Goal: Find specific page/section: Find specific page/section

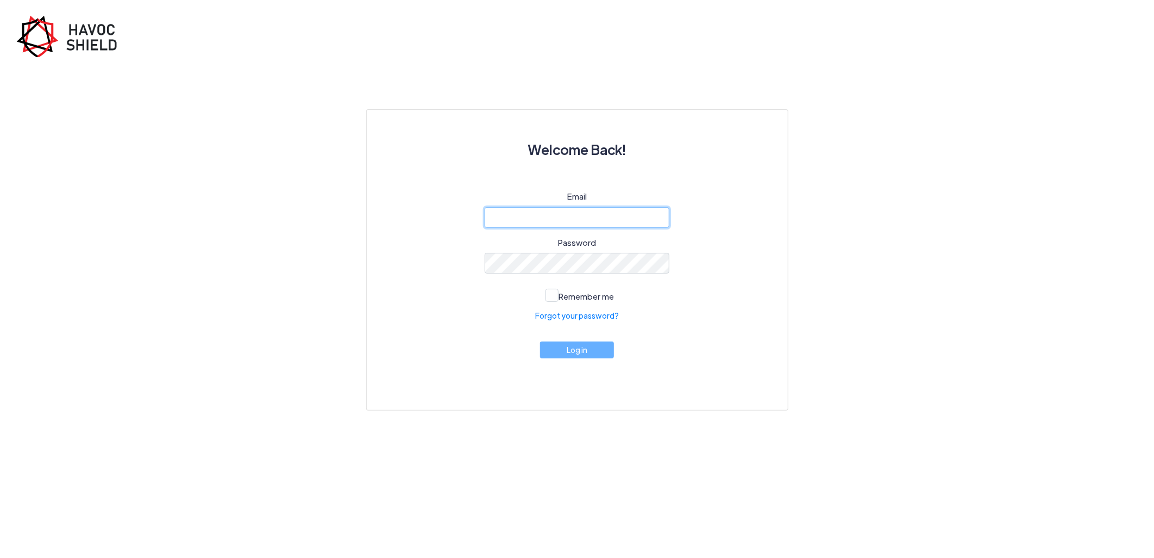
type input "[PERSON_NAME][EMAIL_ADDRESS][DOMAIN_NAME]"
click at [572, 358] on button "Log in" at bounding box center [577, 349] width 74 height 17
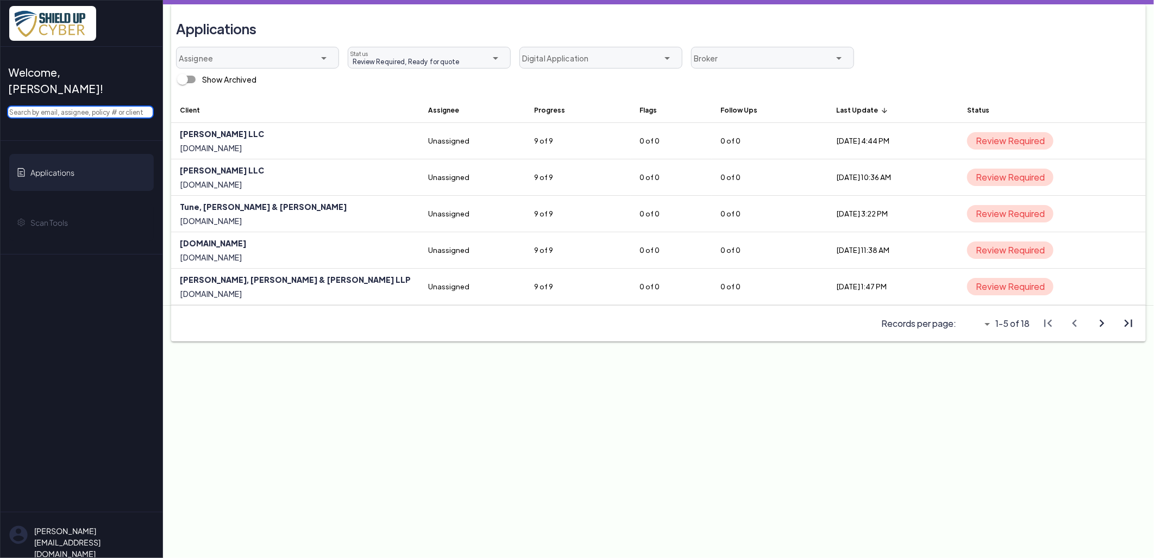
click at [96, 105] on input "text" at bounding box center [80, 111] width 147 height 13
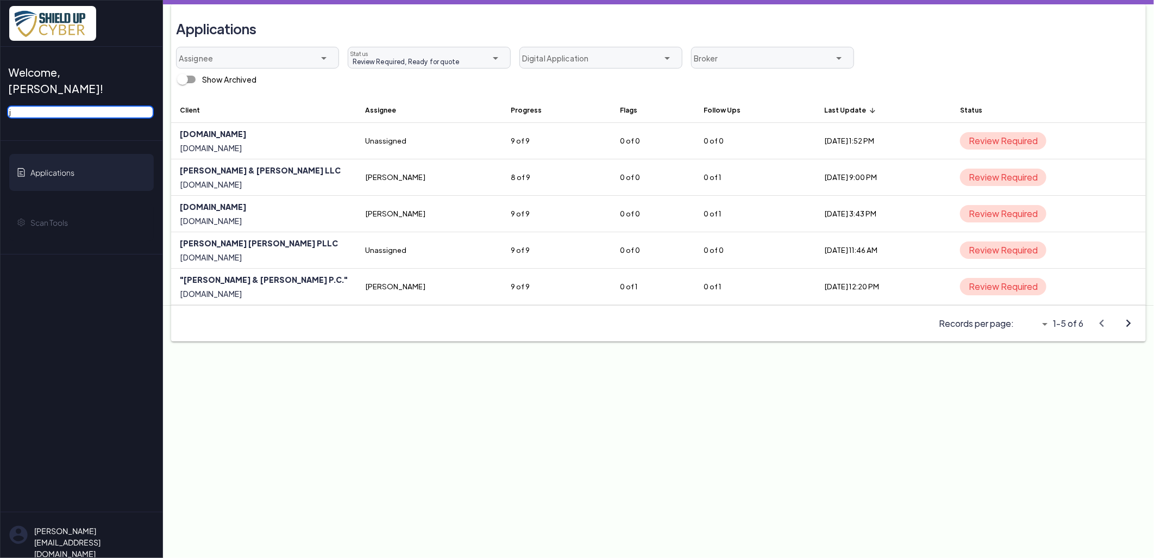
type input "j"
click at [1050, 321] on icon "arrow_drop_down" at bounding box center [1045, 323] width 13 height 13
drag, startPoint x: 1029, startPoint y: 399, endPoint x: 1029, endPoint y: 392, distance: 6.5
click at [1029, 394] on main "Applications Assignee arrow_drop_down Review Required, Ready for quote Review R…" at bounding box center [658, 279] width 991 height 558
click at [1045, 323] on icon "arrow_drop_down" at bounding box center [1045, 323] width 13 height 13
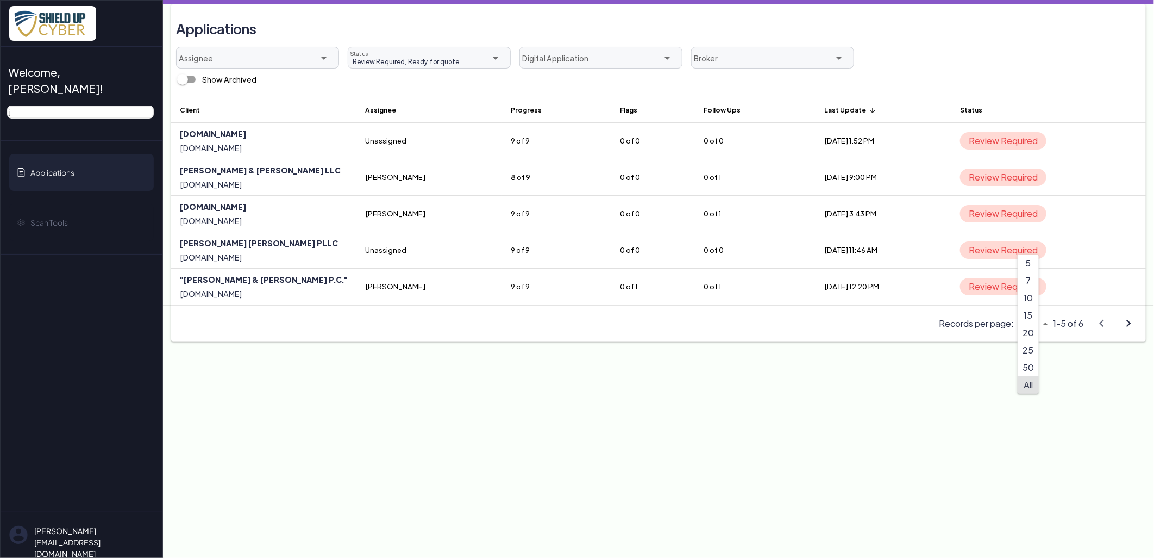
click at [1030, 386] on span "All" at bounding box center [1028, 384] width 9 height 11
type input "All"
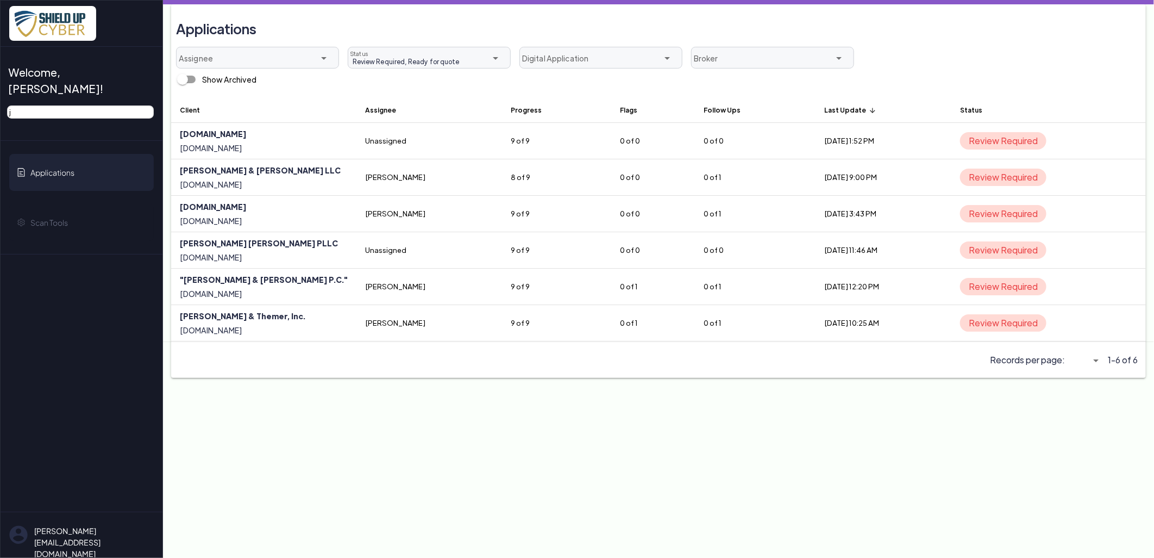
scroll to position [0, 4]
click at [869, 110] on icon "arrow_upward" at bounding box center [873, 111] width 8 height 8
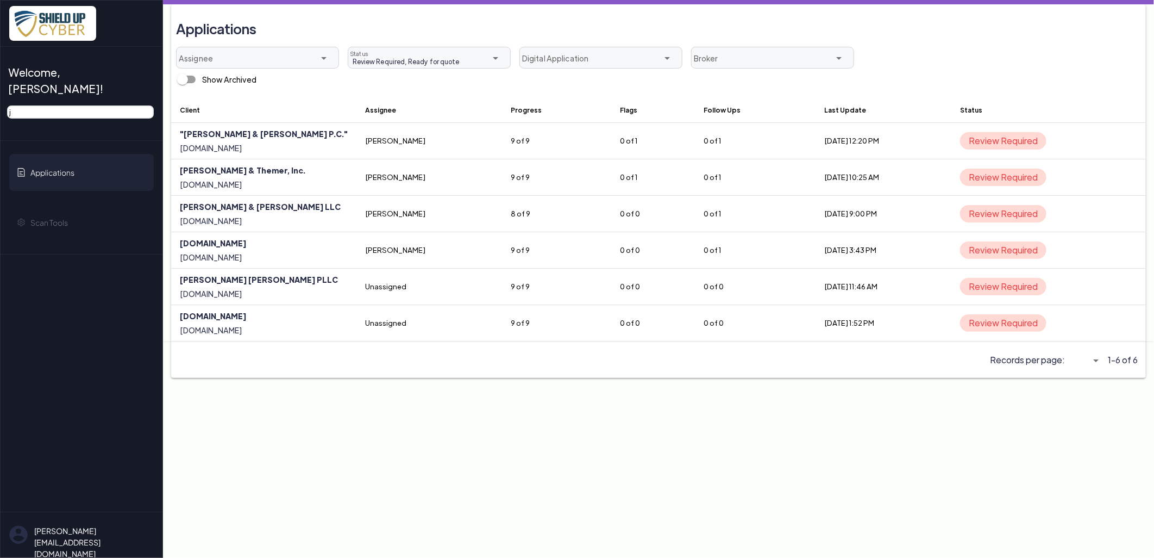
click at [1094, 359] on icon "arrow_drop_down" at bounding box center [1096, 360] width 13 height 13
click at [1085, 421] on span "All" at bounding box center [1081, 420] width 9 height 11
click at [816, 112] on th "Last Update arrow_upward" at bounding box center [883, 110] width 135 height 26
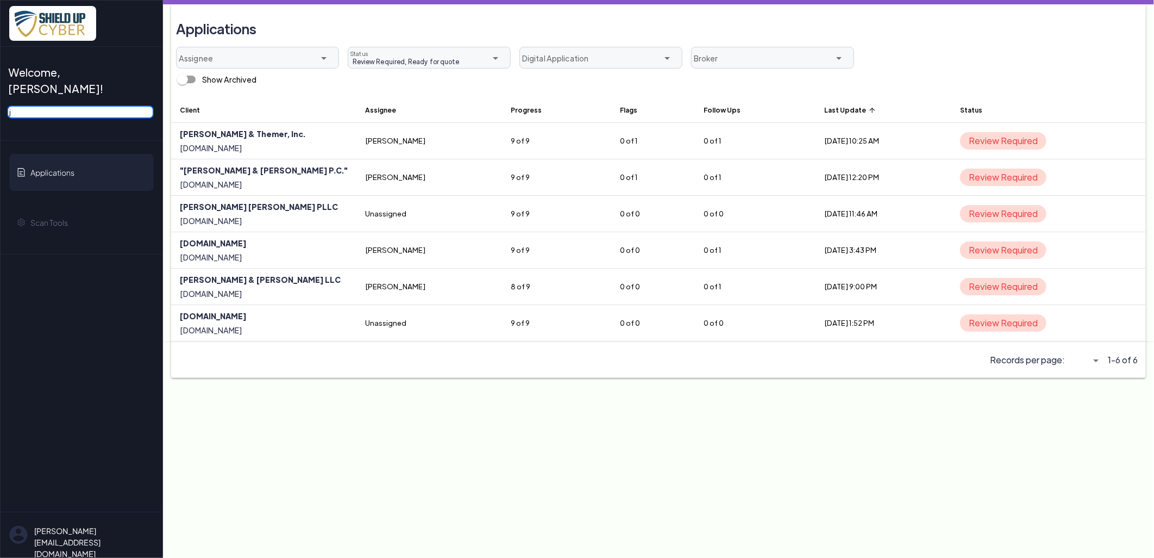
click at [62, 105] on input "j" at bounding box center [80, 111] width 147 height 13
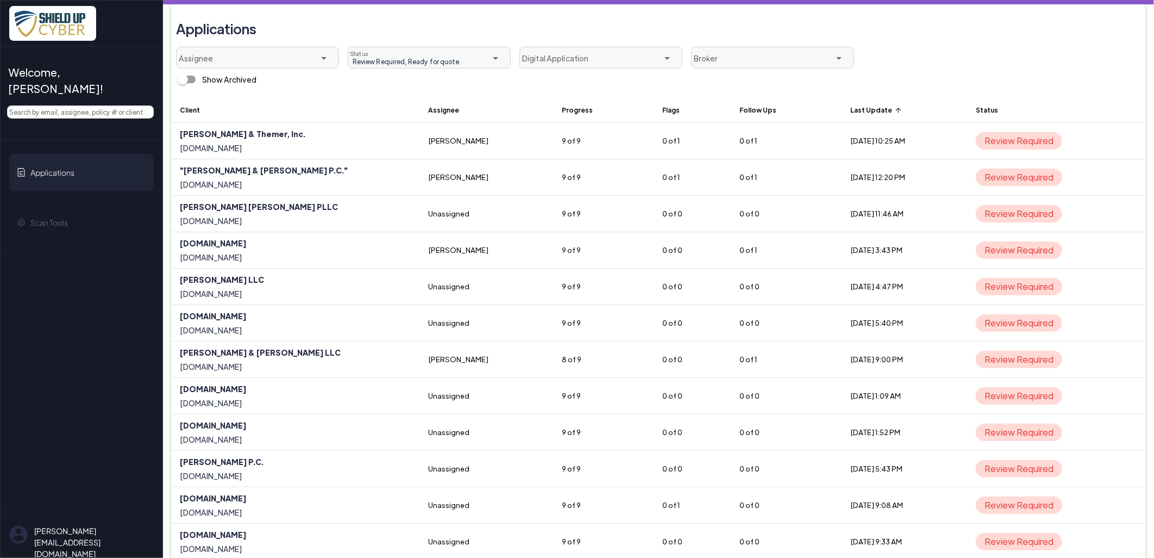
click at [894, 111] on icon "arrow_upward" at bounding box center [898, 111] width 8 height 8
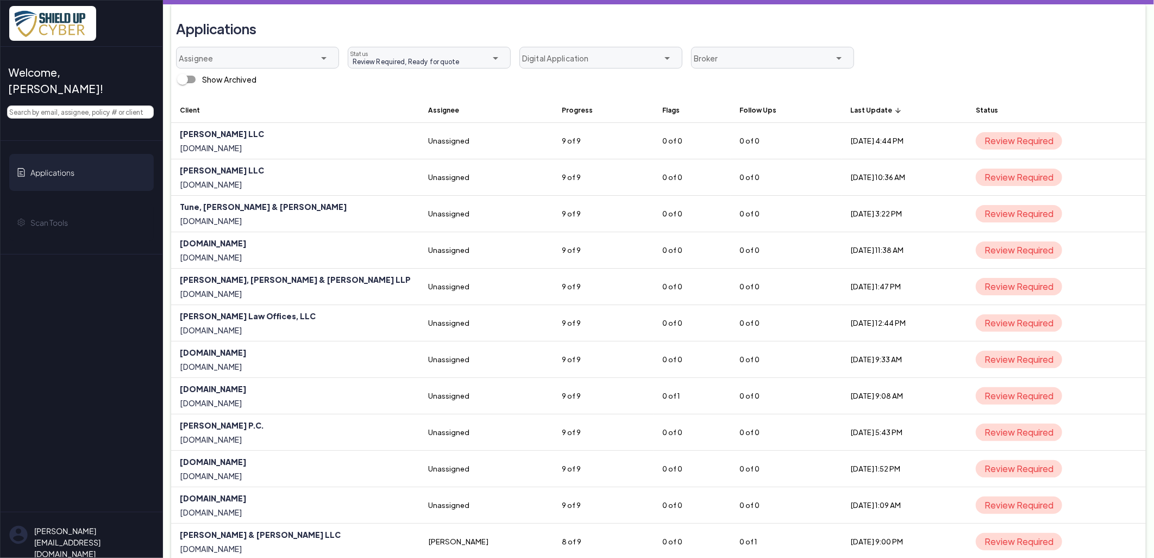
click at [894, 110] on icon "arrow_upward" at bounding box center [898, 111] width 8 height 8
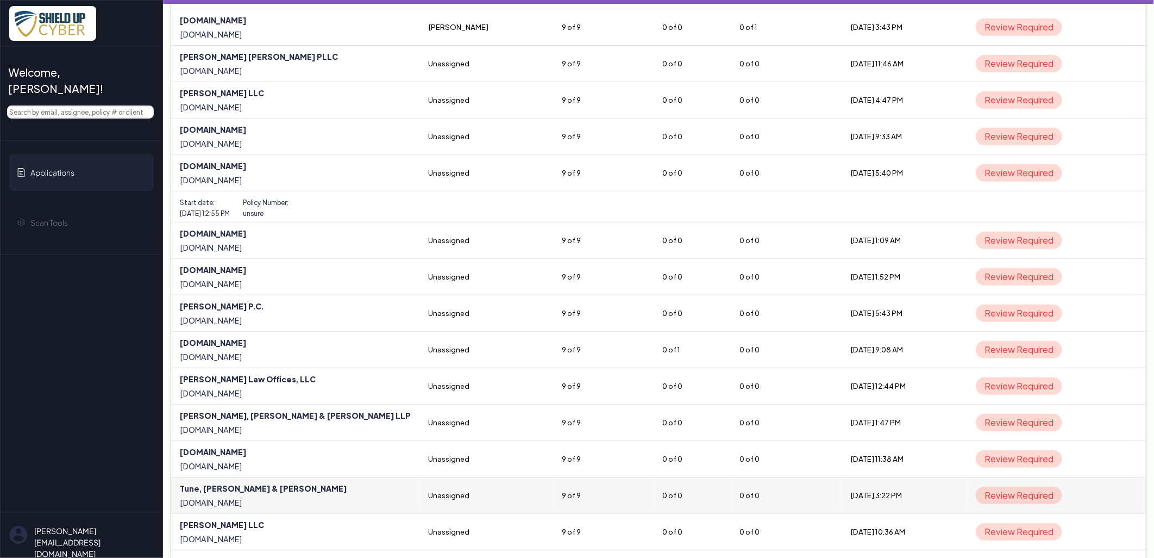
scroll to position [241, 0]
